Goal: Transaction & Acquisition: Obtain resource

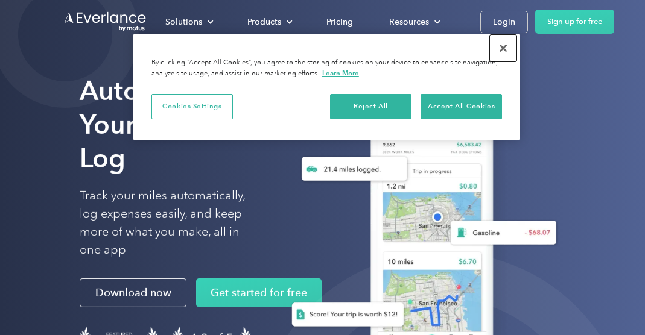
click at [500, 48] on button "Close" at bounding box center [503, 48] width 27 height 27
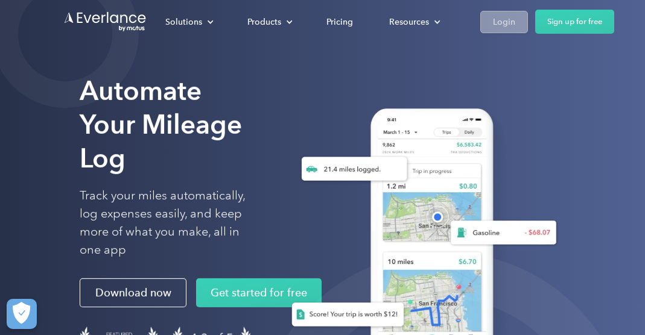
click at [506, 22] on div "Login" at bounding box center [504, 21] width 22 height 15
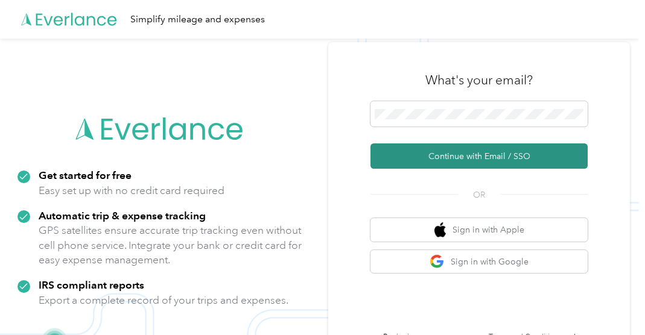
click at [483, 157] on button "Continue with Email / SSO" at bounding box center [478, 156] width 217 height 25
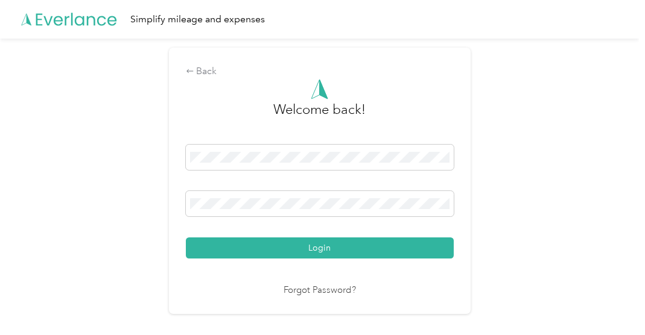
click at [332, 289] on link "Forgot Password?" at bounding box center [319, 291] width 72 height 14
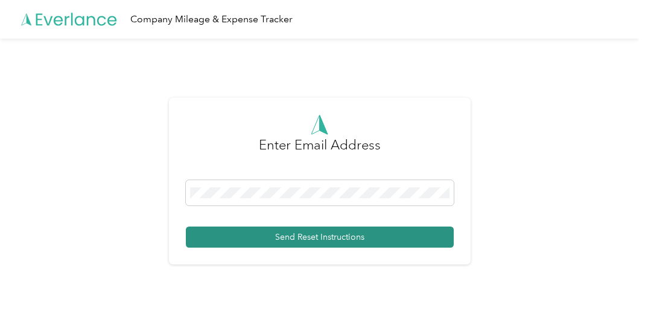
click at [323, 235] on button "Send Reset Instructions" at bounding box center [320, 237] width 268 height 21
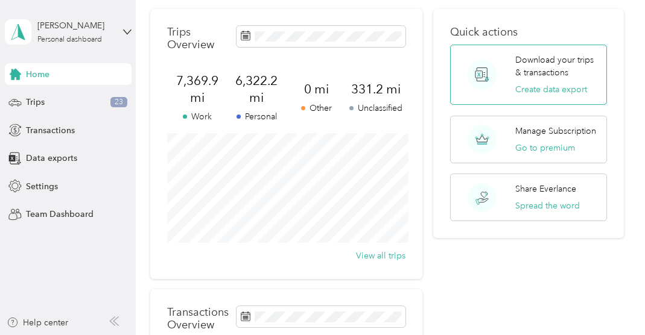
click at [551, 65] on p "Download your trips & transactions" at bounding box center [556, 66] width 83 height 25
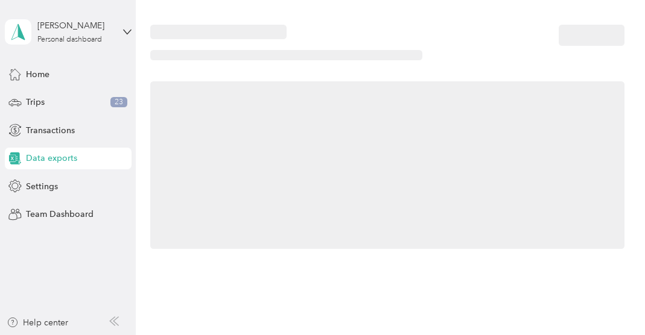
scroll to position [44, 0]
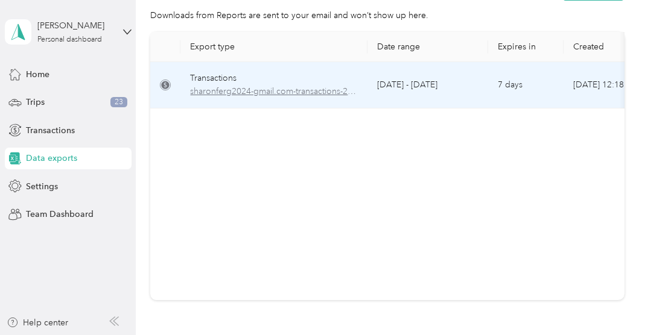
click at [239, 89] on span "sharonferg2024-gmail.com-transactions-2025-01-01-2025-09-01.xlsx" at bounding box center [274, 91] width 168 height 13
click at [228, 78] on div "Transactions" at bounding box center [274, 78] width 168 height 13
click at [165, 84] on icon at bounding box center [166, 85] width 8 height 8
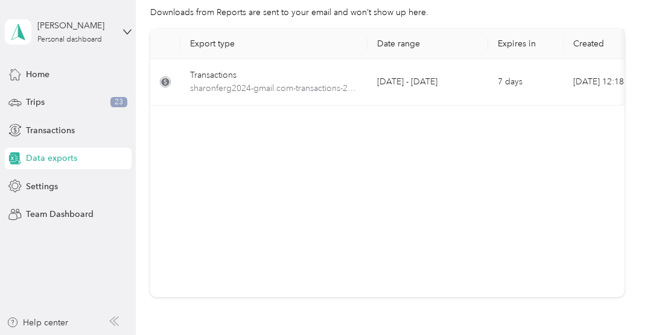
scroll to position [0, 0]
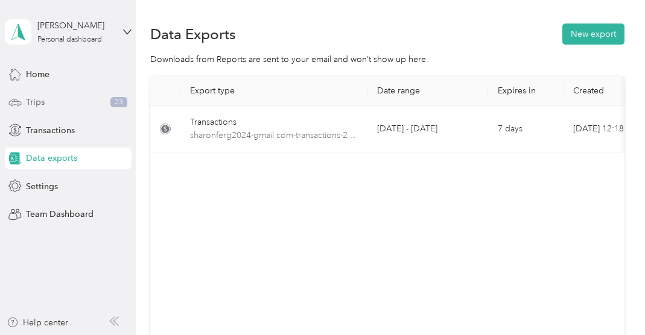
click at [38, 101] on span "Trips" at bounding box center [35, 102] width 19 height 13
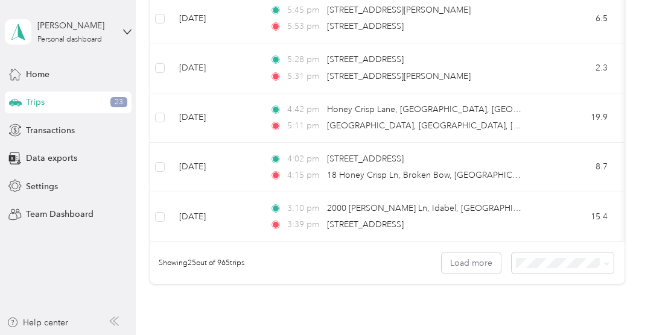
scroll to position [1277, 0]
click at [76, 213] on span "Team Dashboard" at bounding box center [60, 214] width 68 height 13
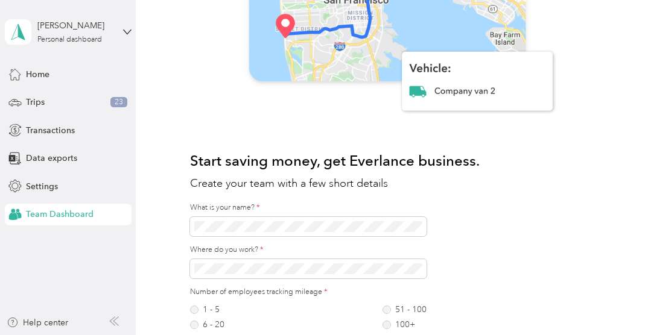
scroll to position [1087, 0]
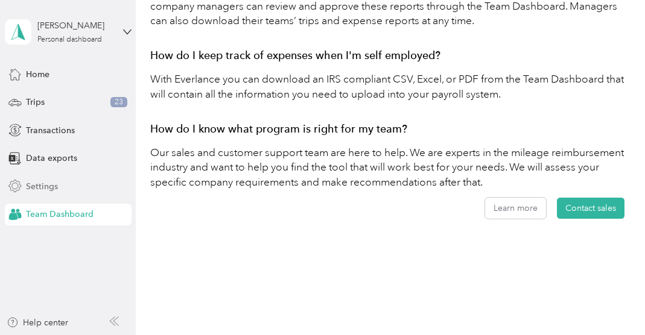
click at [45, 185] on span "Settings" at bounding box center [42, 186] width 32 height 13
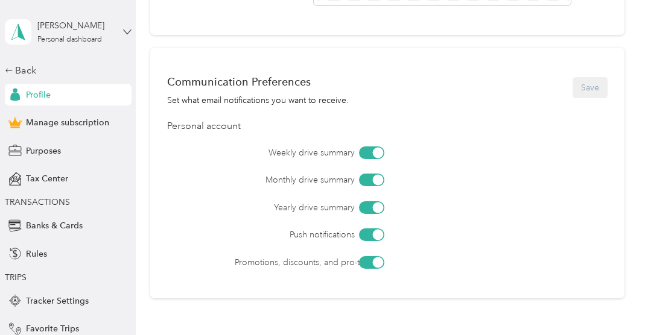
click at [123, 30] on icon at bounding box center [127, 32] width 8 height 8
click at [241, 64] on icon at bounding box center [246, 65] width 10 height 10
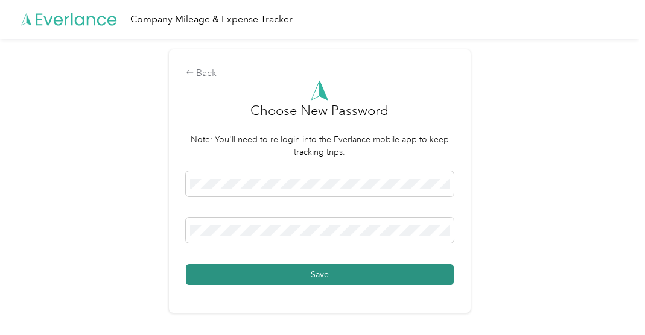
click at [331, 271] on button "Save" at bounding box center [320, 274] width 268 height 21
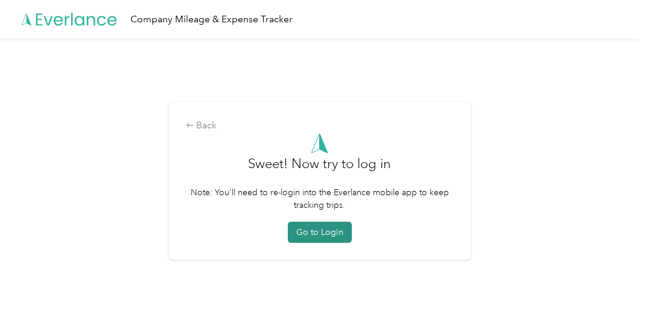
click at [320, 232] on button "Go to Login" at bounding box center [320, 232] width 64 height 21
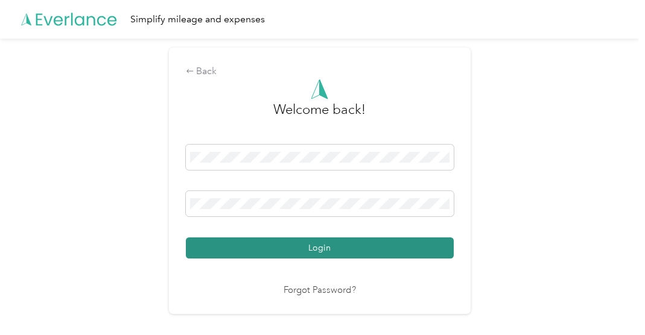
click at [320, 247] on button "Login" at bounding box center [320, 248] width 268 height 21
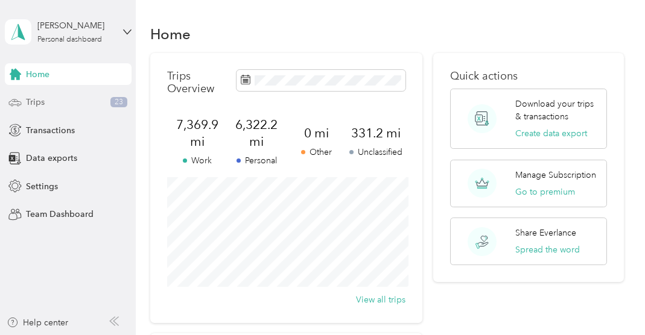
click at [36, 101] on span "Trips" at bounding box center [35, 102] width 19 height 13
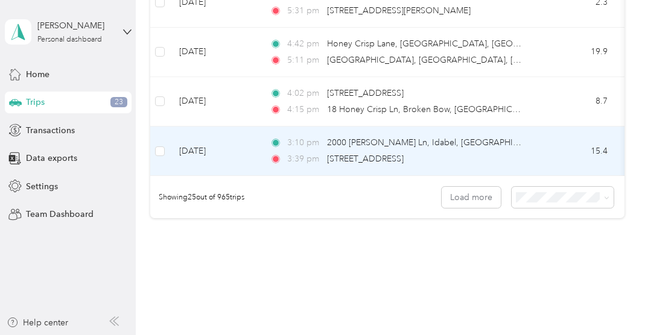
scroll to position [1352, 0]
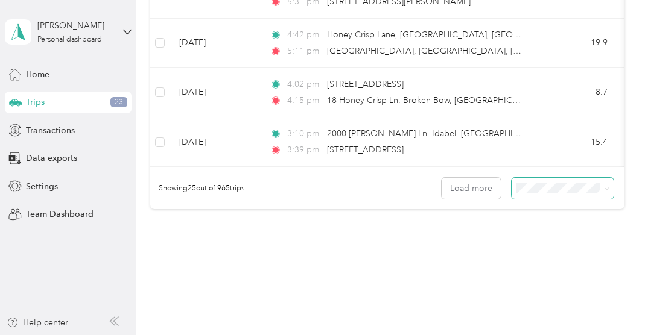
click at [609, 188] on icon at bounding box center [606, 188] width 5 height 5
click at [549, 253] on span "100 per load" at bounding box center [550, 253] width 49 height 10
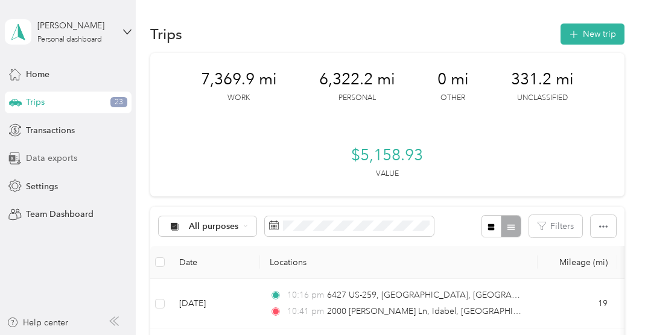
click at [49, 157] on span "Data exports" at bounding box center [51, 158] width 51 height 13
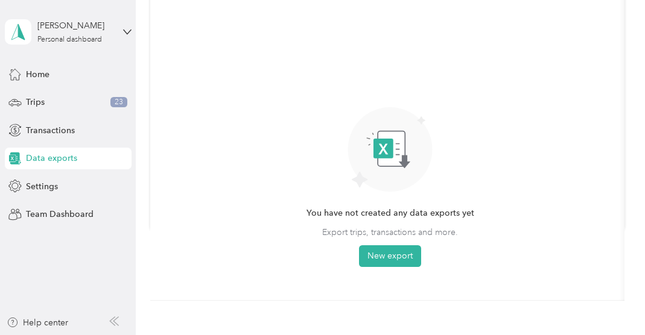
scroll to position [121, 0]
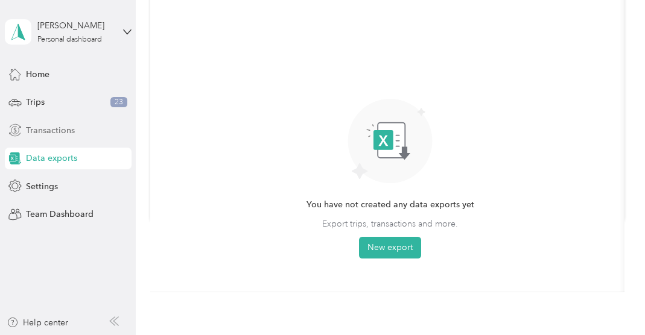
click at [55, 129] on span "Transactions" at bounding box center [50, 130] width 49 height 13
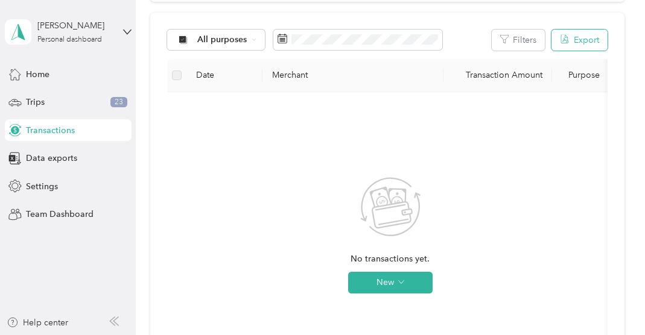
click at [593, 40] on button "Export" at bounding box center [579, 40] width 56 height 21
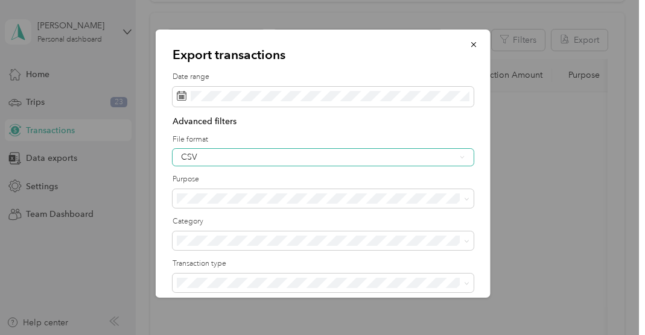
click at [462, 156] on icon at bounding box center [461, 157] width 5 height 5
click at [196, 198] on div "Excel" at bounding box center [322, 198] width 284 height 13
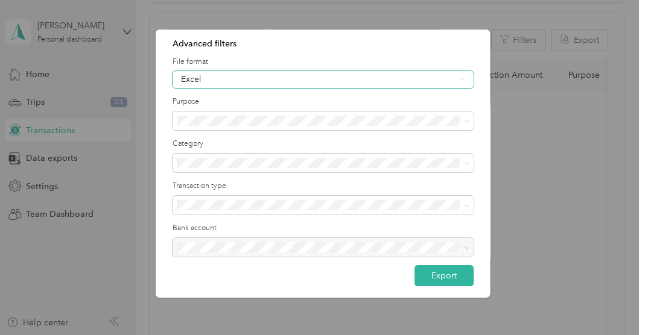
scroll to position [81, 0]
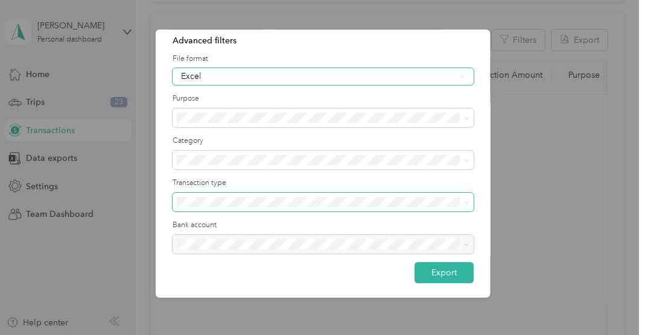
click at [468, 202] on span at bounding box center [322, 202] width 301 height 19
click at [467, 202] on icon at bounding box center [466, 202] width 4 height 2
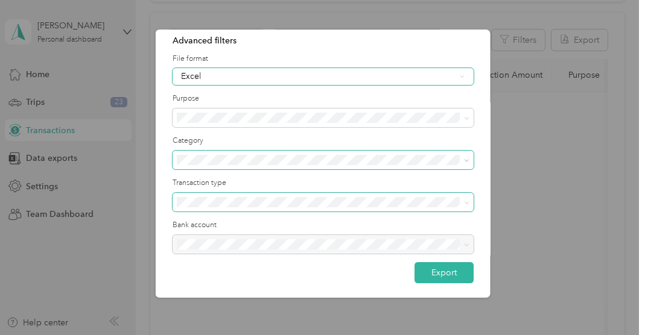
click at [467, 160] on icon at bounding box center [465, 160] width 5 height 5
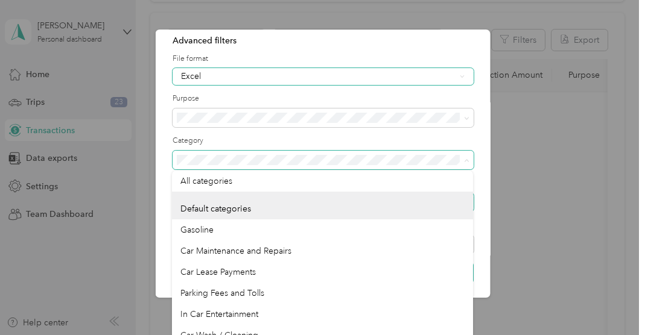
click at [480, 103] on div "Export transactions Date range Advanced filters File format Excel Purpose Categ…" at bounding box center [322, 164] width 335 height 268
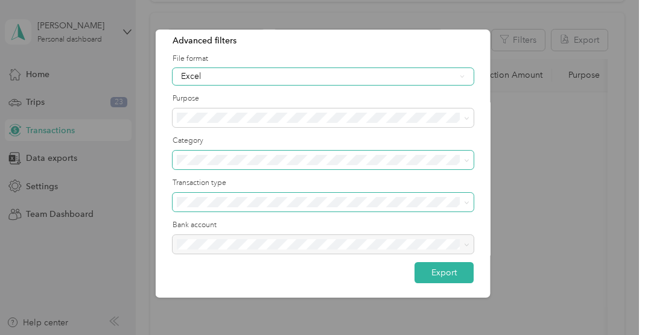
click at [461, 77] on icon at bounding box center [461, 76] width 5 height 5
click at [449, 271] on button "Export" at bounding box center [443, 272] width 59 height 21
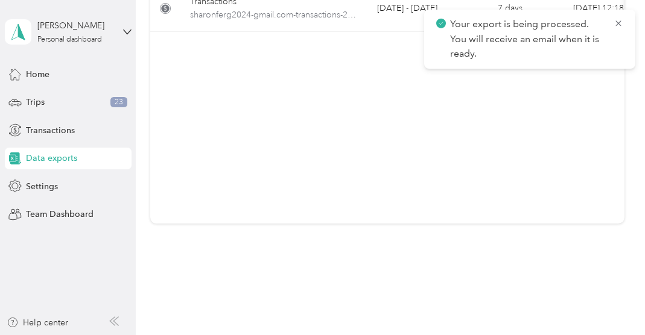
click at [484, 34] on p "Your export is being processed. You will receive an email when it is ready." at bounding box center [527, 39] width 154 height 45
